Goal: Information Seeking & Learning: Learn about a topic

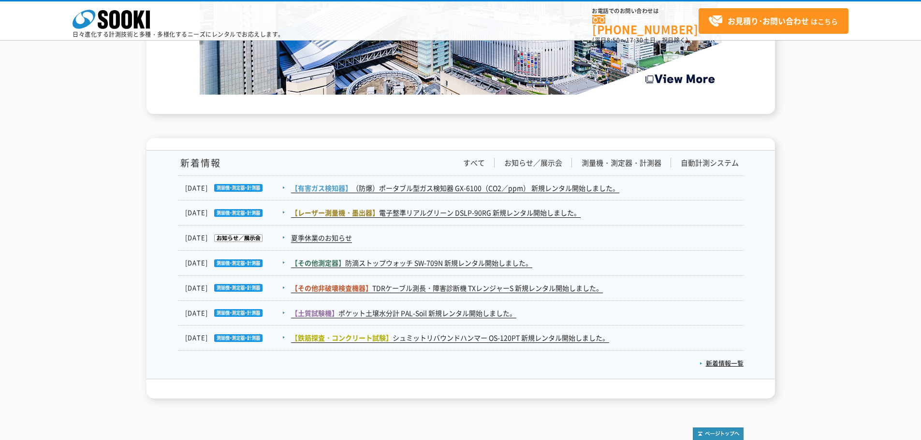
scroll to position [1499, 0]
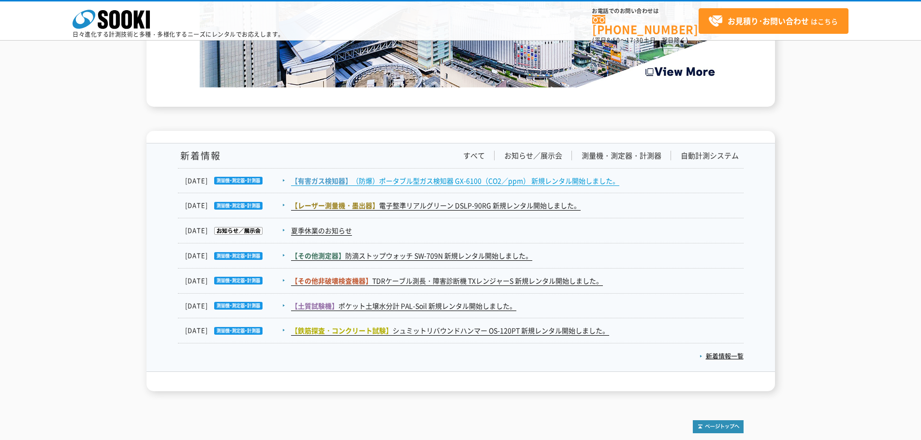
click at [468, 184] on link "【有害ガス検知器】 （防爆）ポータブル型ガス検知器 GX-6100（CO2／ppm） 新規レンタル開始しました。" at bounding box center [455, 181] width 328 height 10
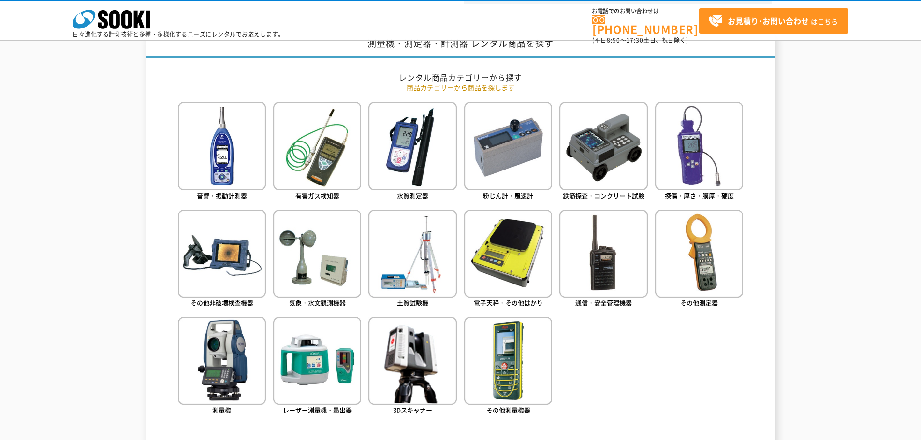
scroll to position [379, 0]
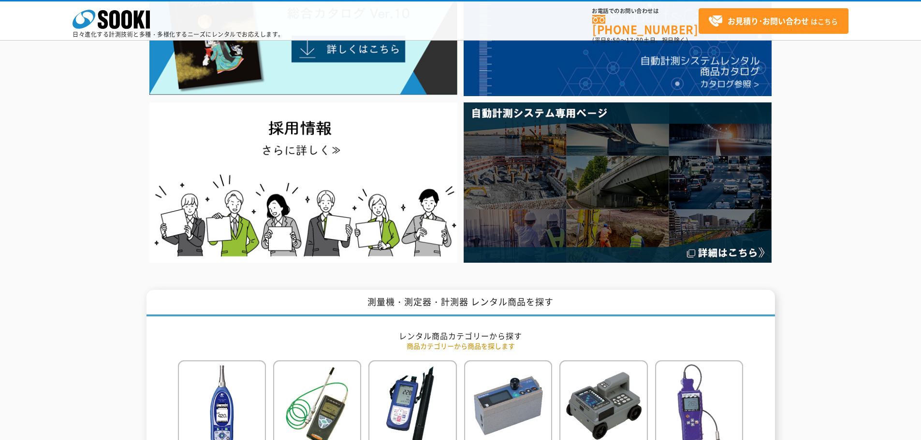
scroll to position [0, 0]
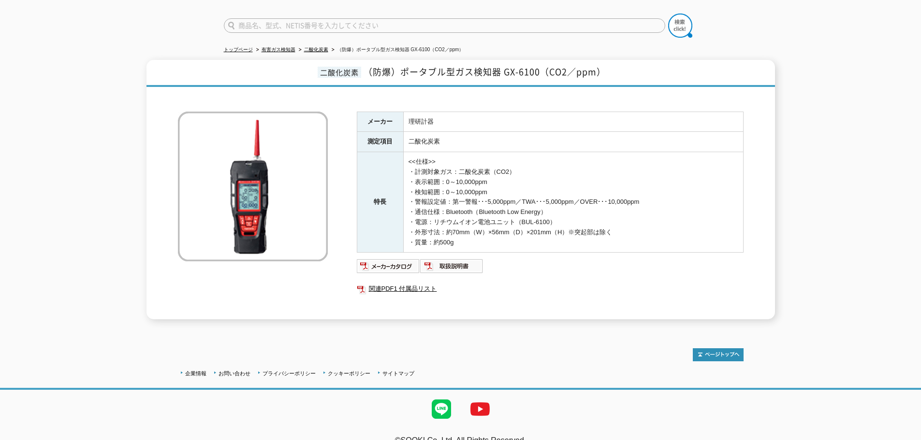
scroll to position [79, 0]
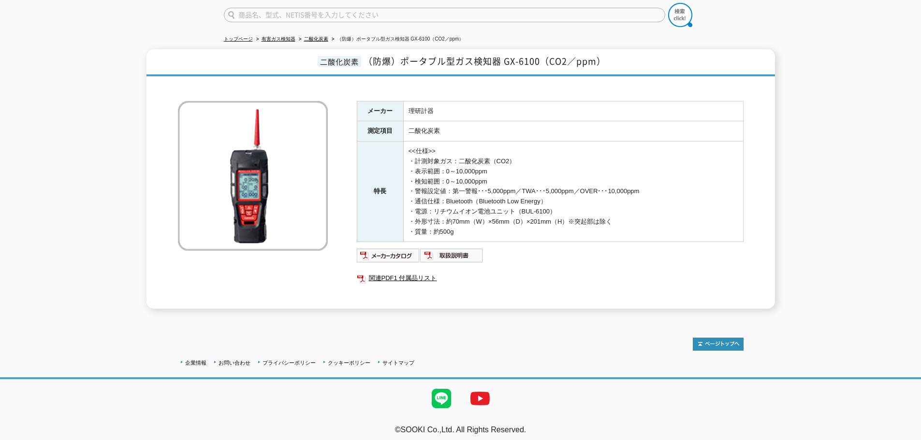
drag, startPoint x: 412, startPoint y: 155, endPoint x: 571, endPoint y: 224, distance: 173.9
click at [571, 224] on td "<<仕様>> ・計測対象ガス：二酸化炭素（CO2） ・表示範囲：0～10,000ppm ・検知範囲：0～10,000ppm ・警報設定値：第一警報･･･5,0…" at bounding box center [573, 192] width 340 height 101
